Goal: Task Accomplishment & Management: Complete application form

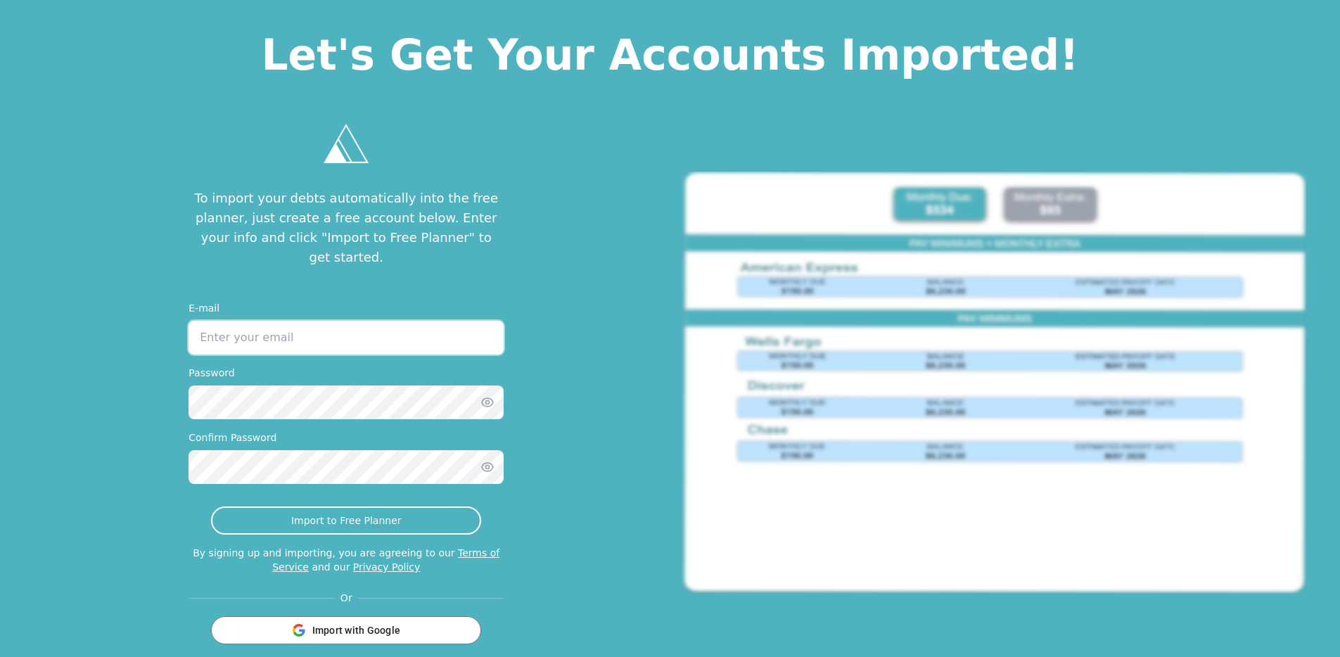
click at [445, 321] on input "email" at bounding box center [346, 338] width 315 height 34
click at [422, 203] on p "To import your debts automatically into the free planner, just create a free ac…" at bounding box center [346, 228] width 315 height 79
click at [332, 321] on input "email" at bounding box center [346, 338] width 315 height 34
type input "jonathan+test2sept10@tryascend.com"
click at [587, 416] on div "To import your debts automatically into the free planner, just create a free ac…" at bounding box center [347, 383] width 648 height 568
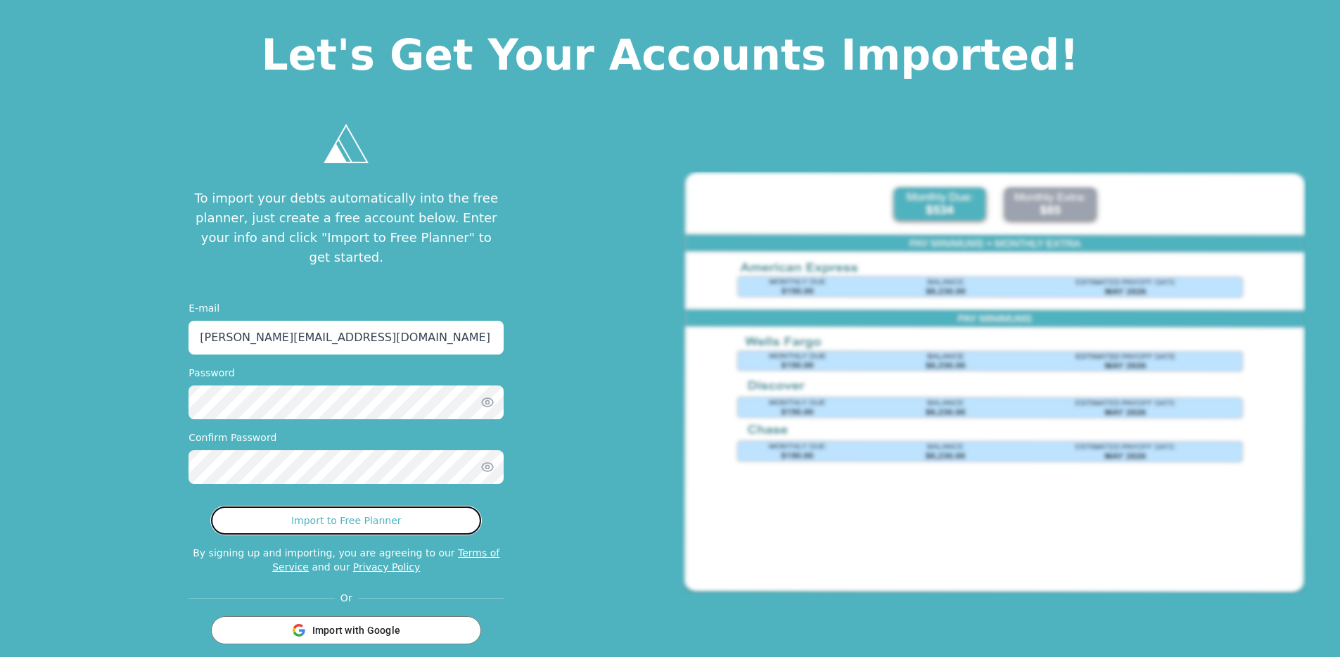
click at [372, 507] on button "Import to Free Planner" at bounding box center [346, 521] width 270 height 28
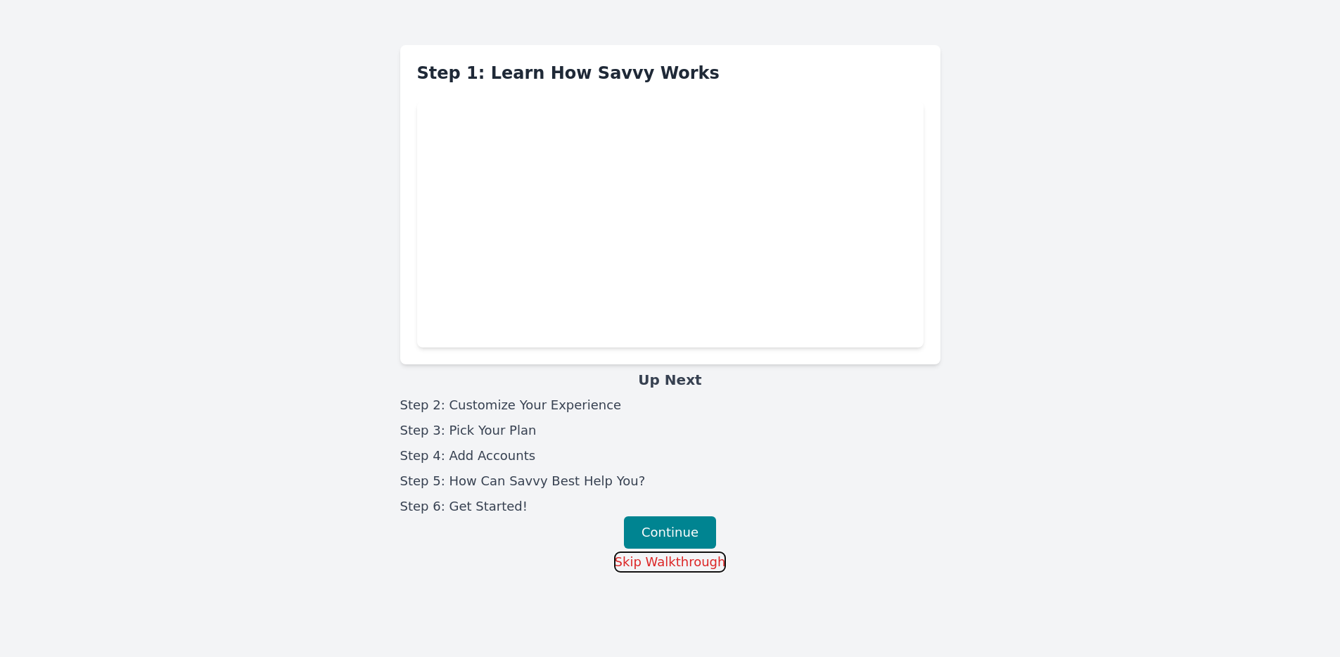
click at [649, 560] on button "Skip Walkthrough" at bounding box center [670, 562] width 113 height 21
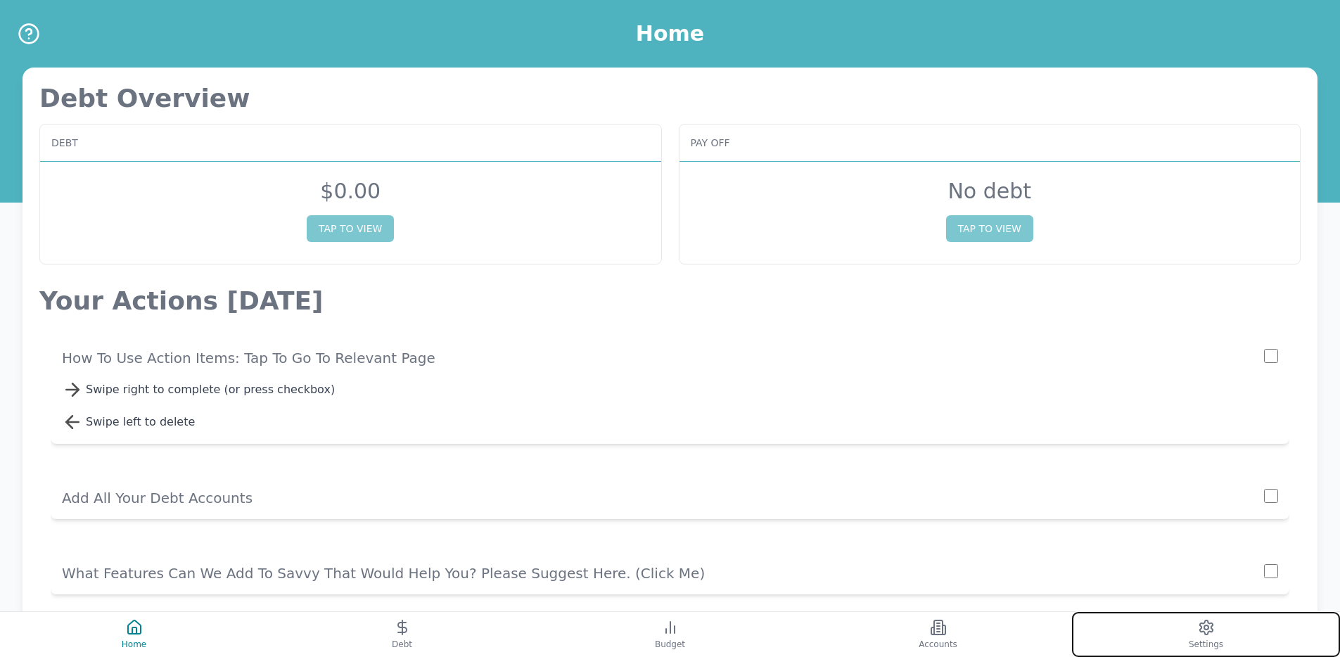
click at [1185, 630] on button "Settings" at bounding box center [1206, 634] width 268 height 45
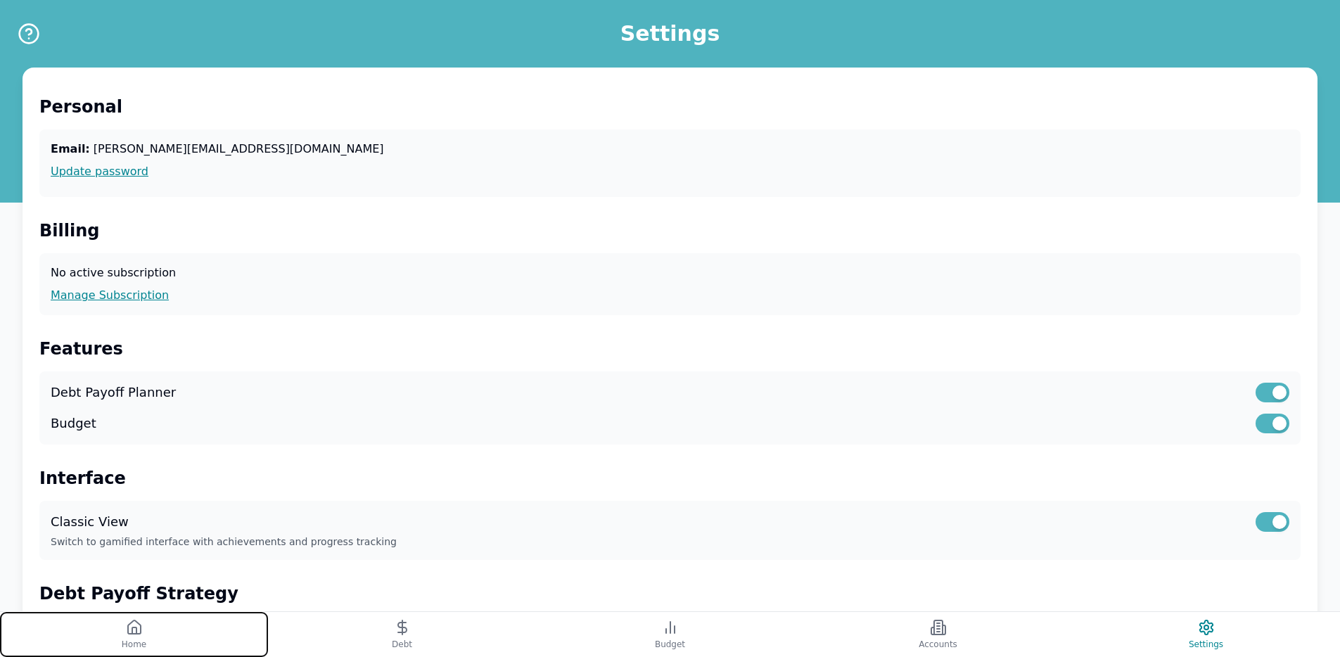
click at [230, 637] on button "Home" at bounding box center [134, 634] width 268 height 45
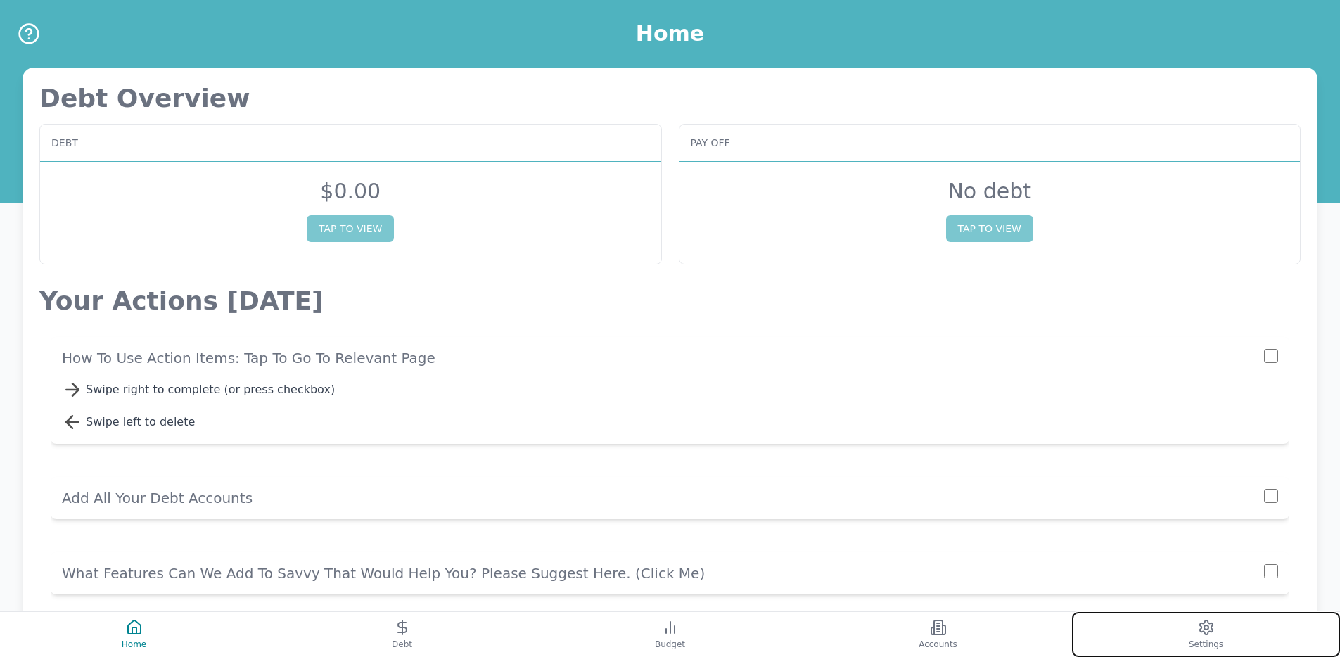
click at [1175, 639] on button "Settings" at bounding box center [1206, 634] width 268 height 45
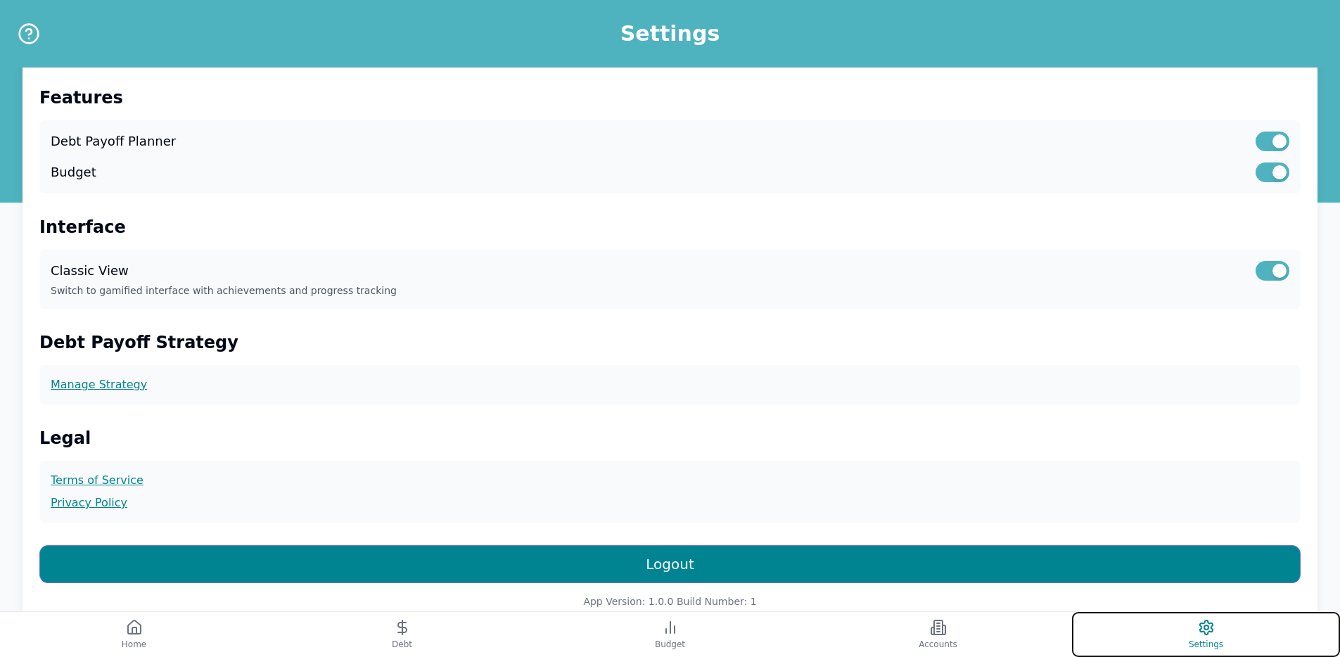
scroll to position [310, 0]
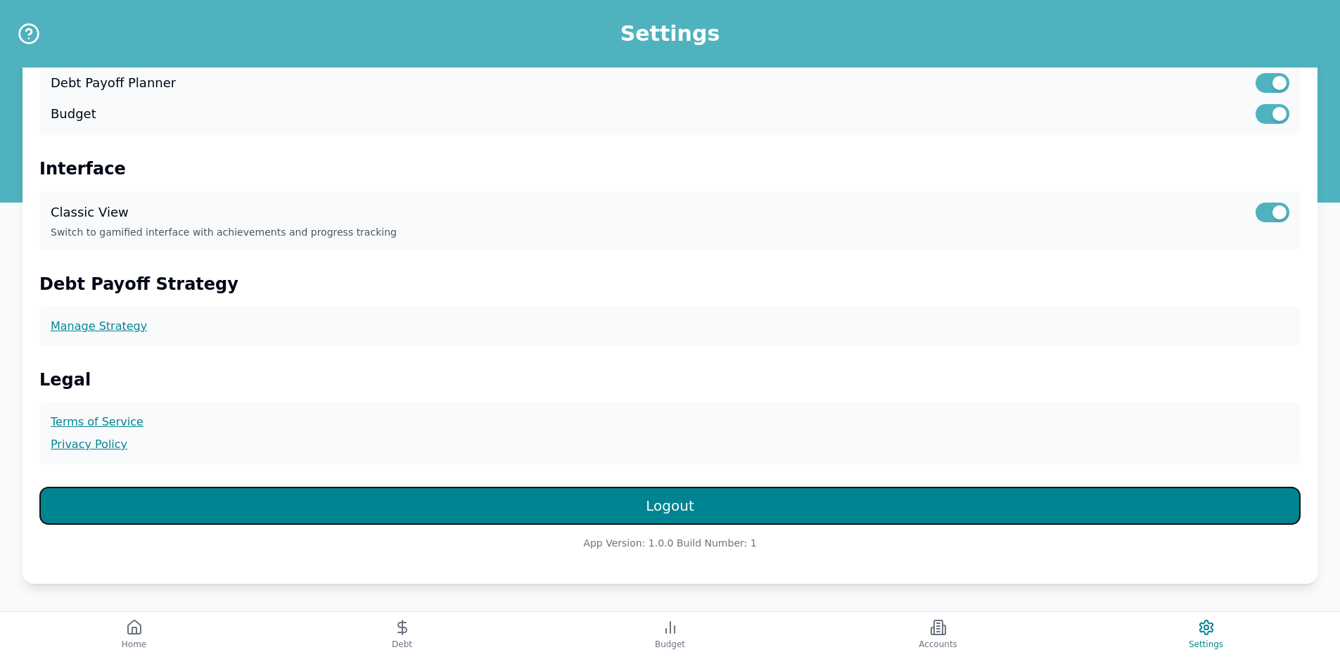
click at [646, 514] on button "Logout" at bounding box center [670, 506] width 1262 height 38
